Goal: Transaction & Acquisition: Download file/media

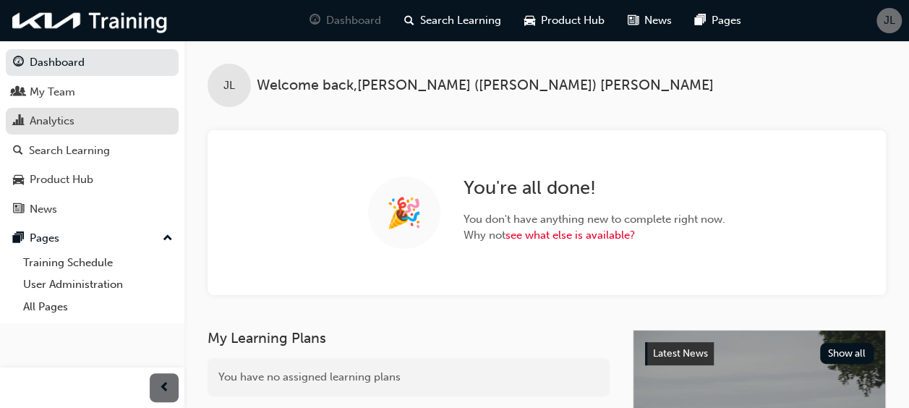
click at [77, 126] on div "Analytics" at bounding box center [92, 121] width 158 height 18
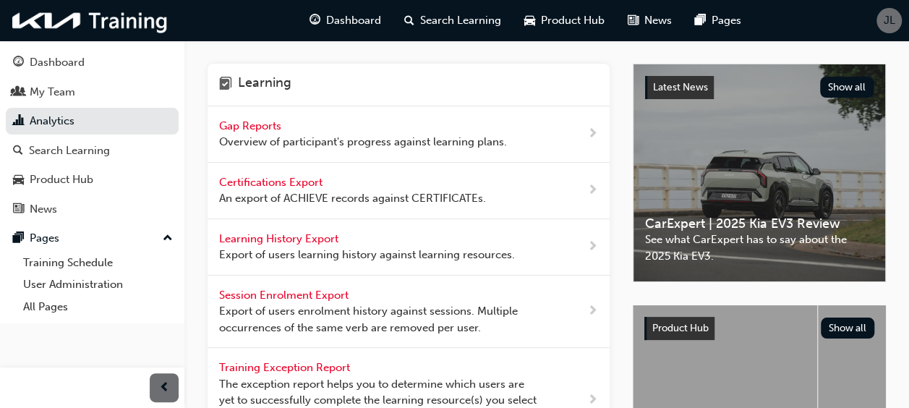
click at [390, 185] on div "Certifications Export An export of ACHIEVE records against CERTIFICATEs." at bounding box center [352, 190] width 267 height 33
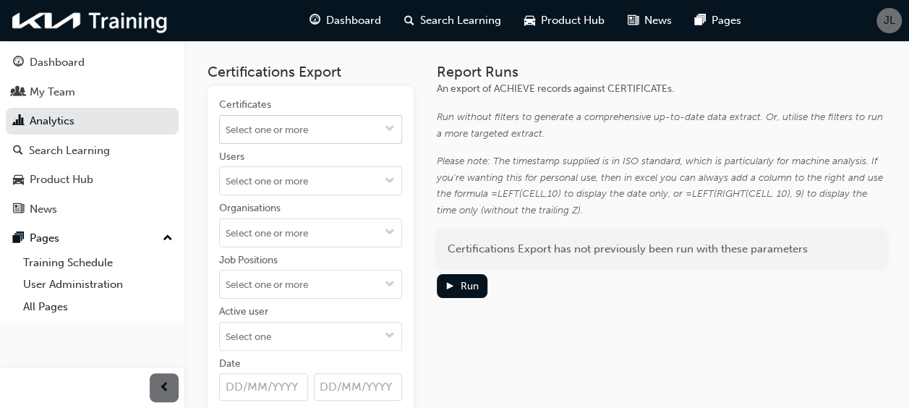
click at [372, 131] on input "Certificates" at bounding box center [310, 129] width 181 height 27
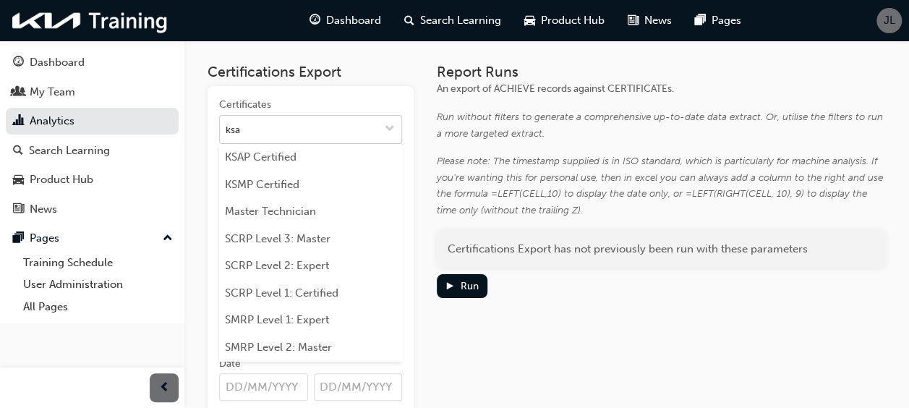
type input "ksap"
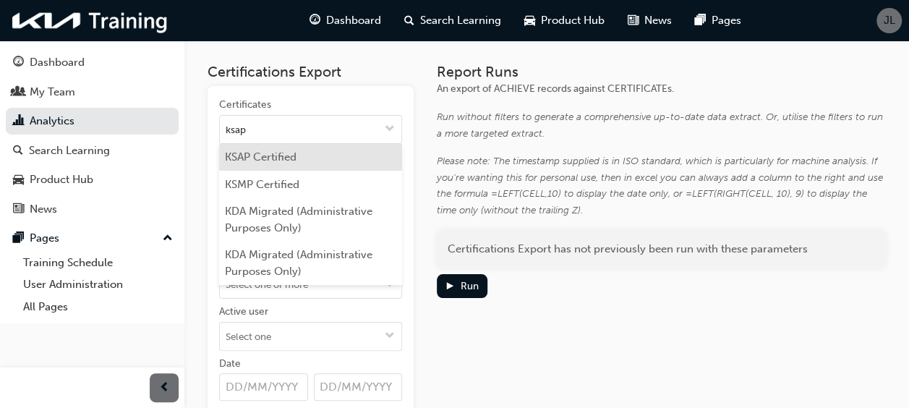
click at [347, 149] on li "KSAP Certified" at bounding box center [310, 157] width 183 height 27
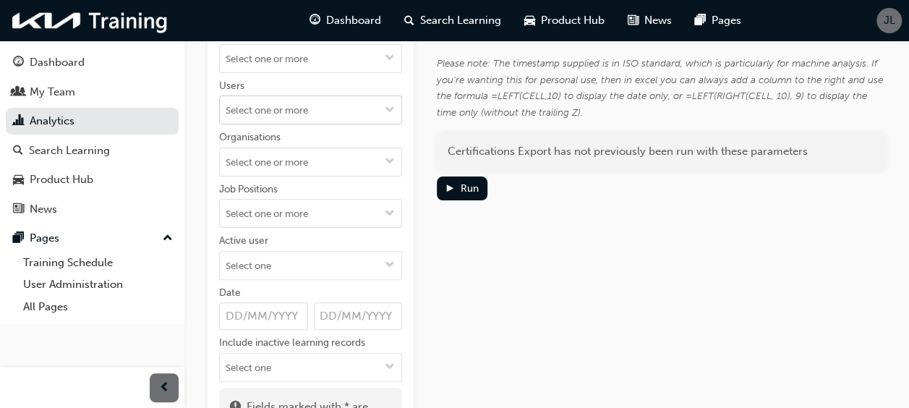
scroll to position [100, 0]
click at [376, 161] on input "Organisations" at bounding box center [310, 159] width 181 height 27
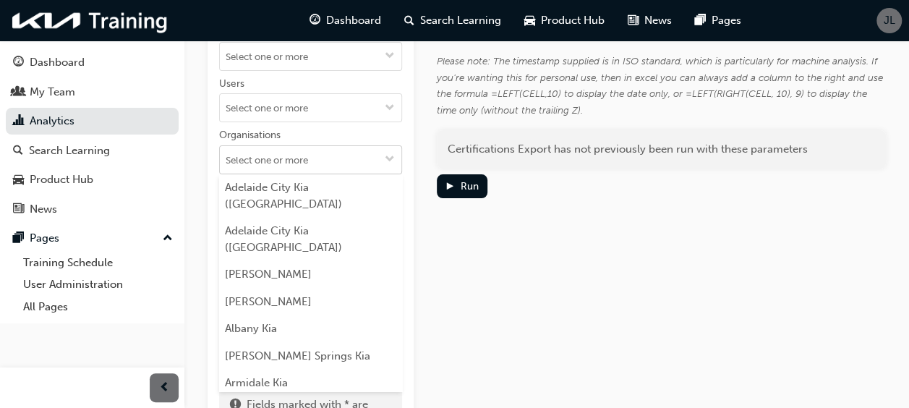
click at [376, 161] on input "Organisations [GEOGRAPHIC_DATA] ([GEOGRAPHIC_DATA]) [GEOGRAPHIC_DATA] [GEOGRAPH…" at bounding box center [310, 159] width 181 height 27
click at [388, 158] on span "down-icon" at bounding box center [390, 160] width 10 height 12
click at [421, 138] on div "Certifications Export Certificates KSAP Certified Users Organisations [GEOGRAPH…" at bounding box center [547, 196] width 678 height 511
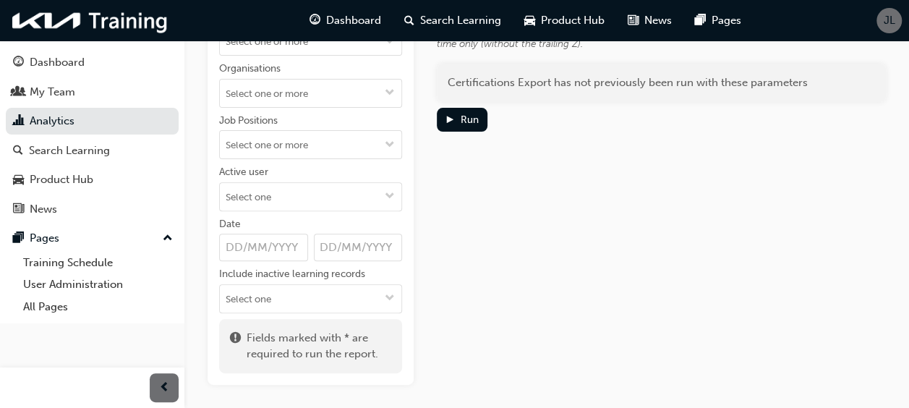
scroll to position [168, 0]
click at [387, 189] on span "down-icon" at bounding box center [390, 195] width 10 height 12
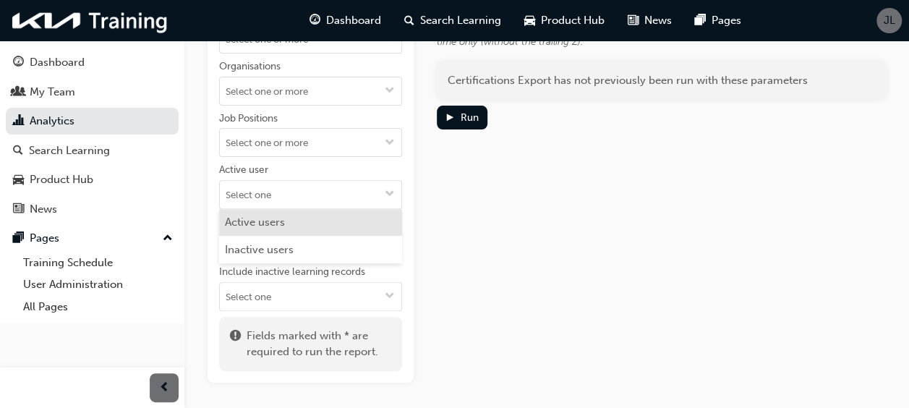
click at [329, 225] on li "Active users" at bounding box center [310, 222] width 183 height 27
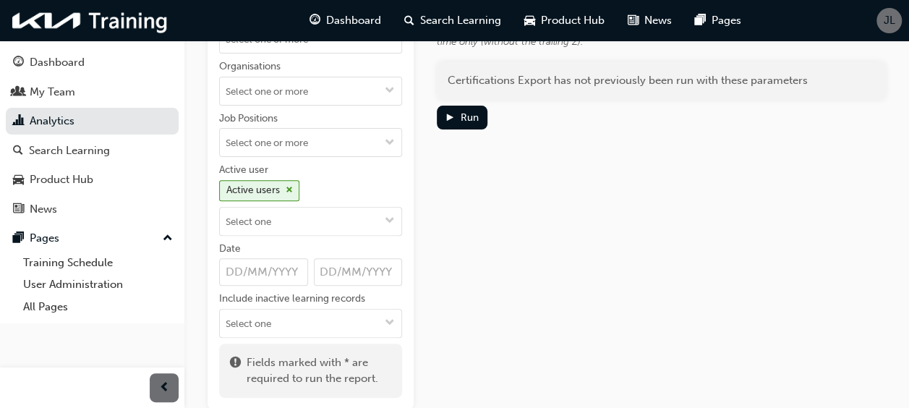
click at [234, 273] on input "Date" at bounding box center [263, 271] width 89 height 27
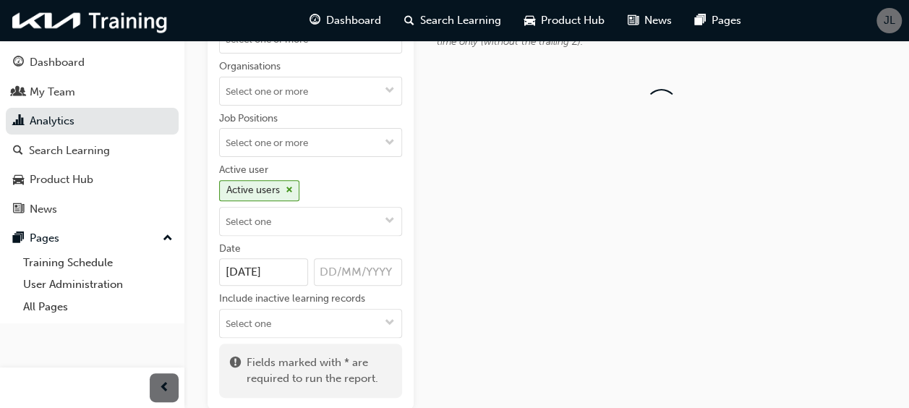
type input "[DATE]"
type input "0"
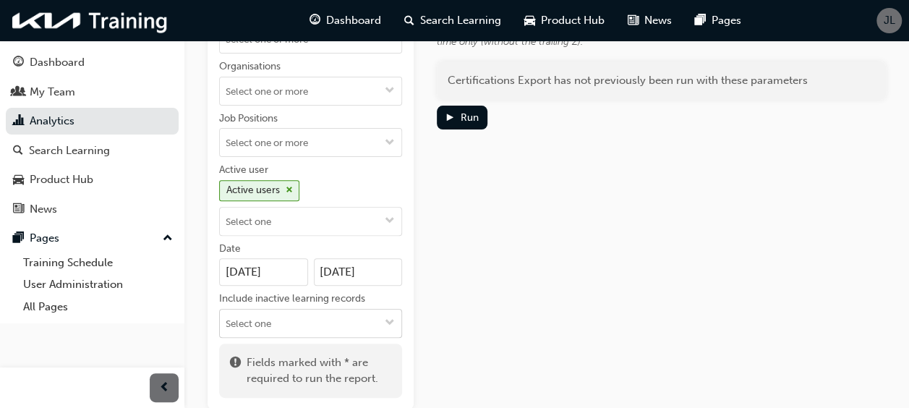
type input "[DATE]"
click at [383, 312] on button "Include inactive learning records" at bounding box center [389, 322] width 23 height 27
click at [452, 315] on div "Report Runs An export of ACHIEVE records against CERTIFICATEs. Run without filt…" at bounding box center [661, 152] width 449 height 514
click at [461, 114] on div "Run" at bounding box center [470, 117] width 18 height 12
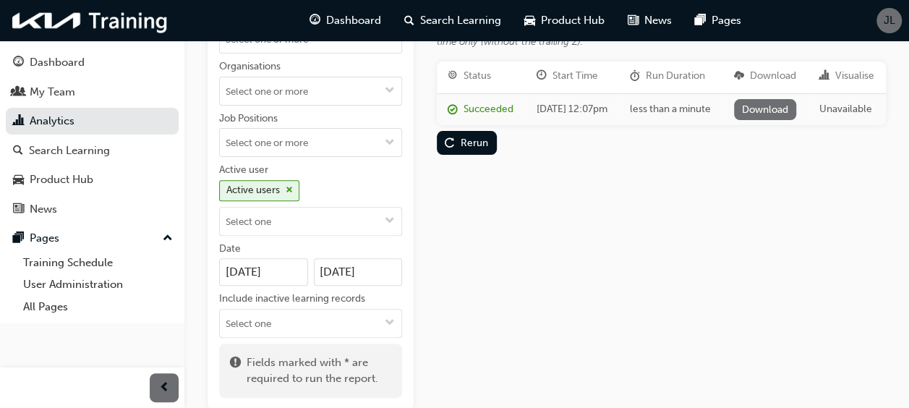
click at [773, 120] on link "Download" at bounding box center [765, 109] width 63 height 21
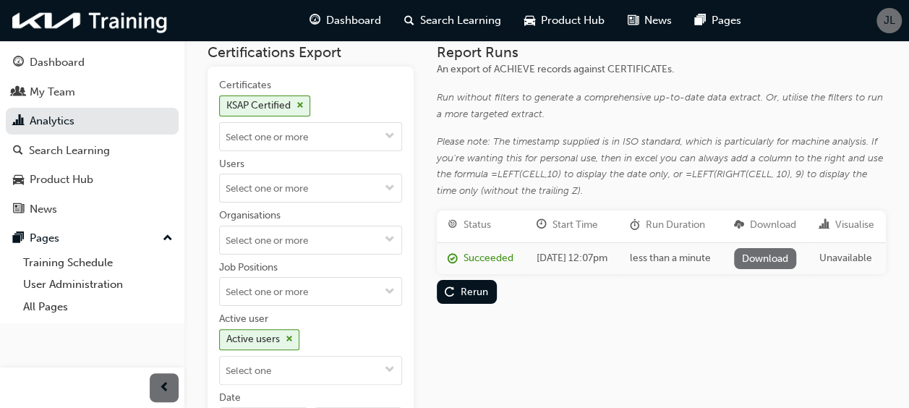
scroll to position [0, 0]
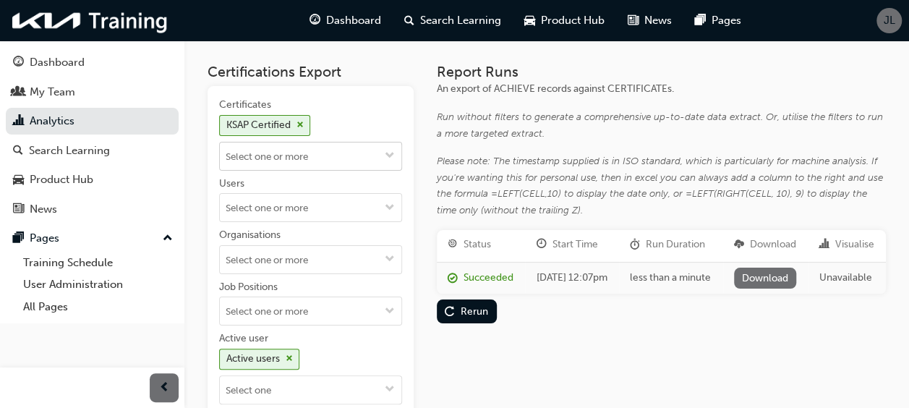
click at [311, 142] on input "Certificates KSAP Certified" at bounding box center [310, 155] width 181 height 27
type input "ksmp"
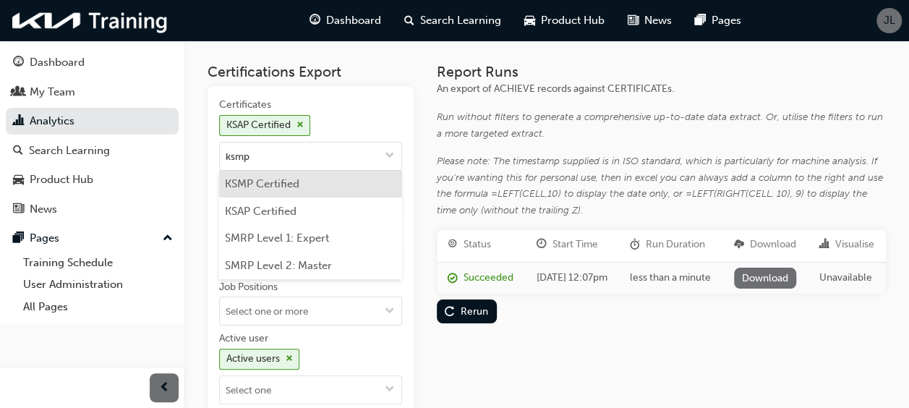
click at [289, 187] on li "KSMP Certified" at bounding box center [310, 184] width 183 height 27
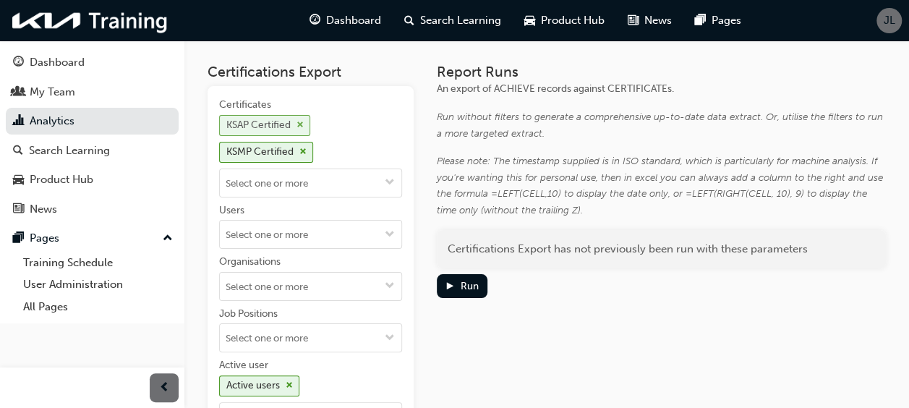
click at [299, 126] on span "cross-icon" at bounding box center [299, 125] width 7 height 9
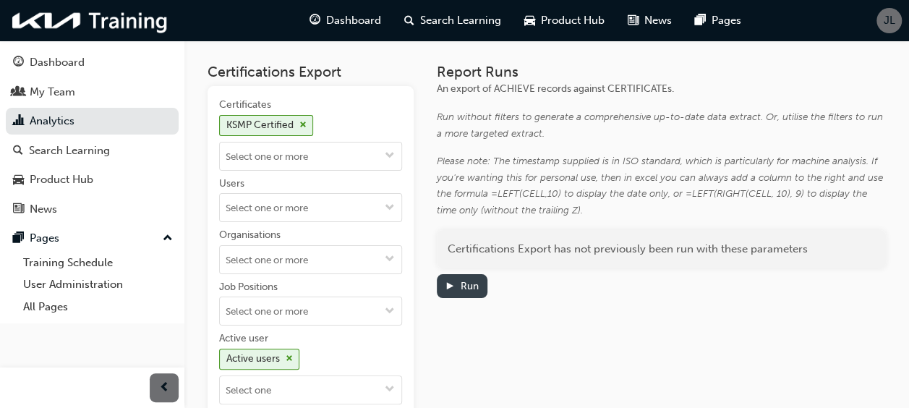
click at [461, 284] on div "Run" at bounding box center [470, 286] width 18 height 12
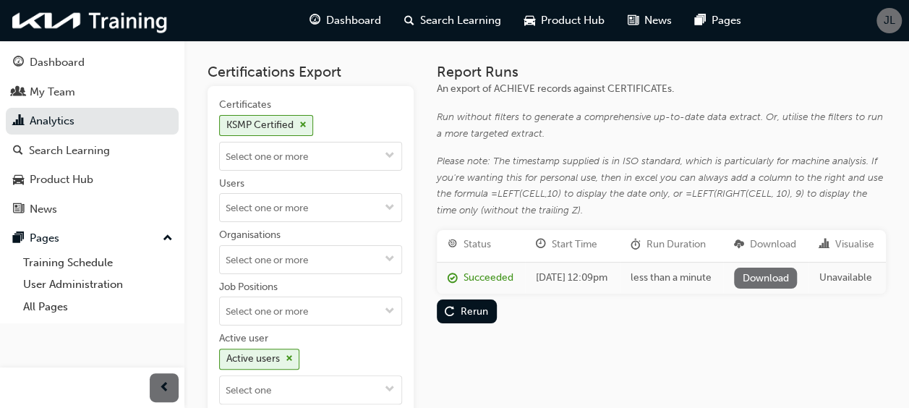
click at [755, 289] on link "Download" at bounding box center [765, 278] width 63 height 21
